Goal: Information Seeking & Learning: Check status

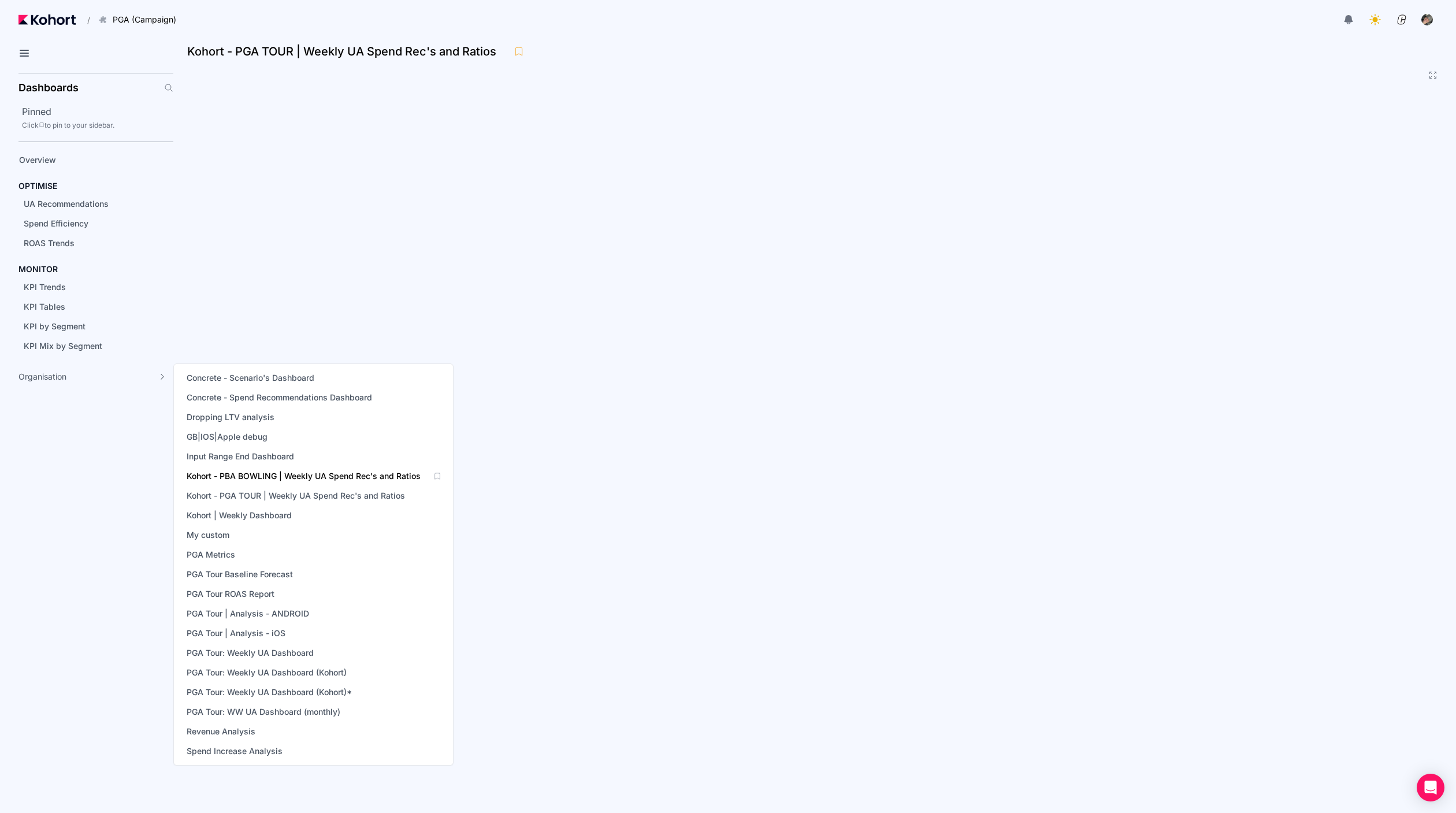
click at [253, 478] on span "Kohort - PBA BOWLING | Weekly UA Spend Rec's and Ratios" at bounding box center [304, 476] width 234 height 12
click at [277, 495] on span "Kohort - PGA TOUR | Weekly UA Spend Rec's and Ratios" at bounding box center [296, 495] width 218 height 12
click at [300, 476] on span "Kohort - PBA BOWLING | Weekly UA Spend Rec's and Ratios" at bounding box center [304, 476] width 234 height 12
click at [305, 492] on span "Kohort - PGA TOUR | Weekly UA Spend Rec's and Ratios" at bounding box center [296, 495] width 218 height 12
